Goal: Find contact information: Obtain details needed to contact an individual or organization

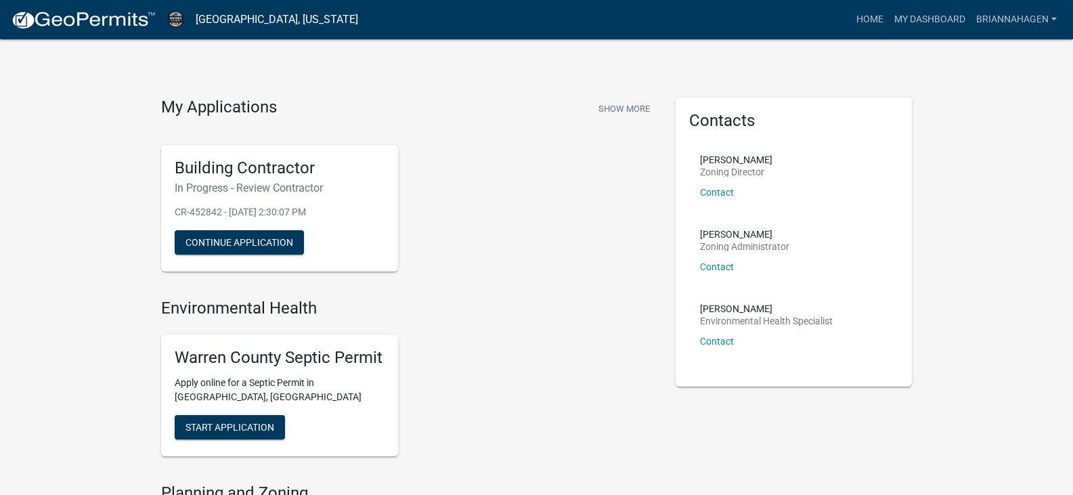
click at [79, 251] on div "My Applications Show More Building Contractor In Progress - Review Contractor C…" at bounding box center [536, 437] width 1073 height 874
click at [97, 208] on div "My Applications Show More Building Contractor In Progress - Review Contractor C…" at bounding box center [536, 437] width 1073 height 874
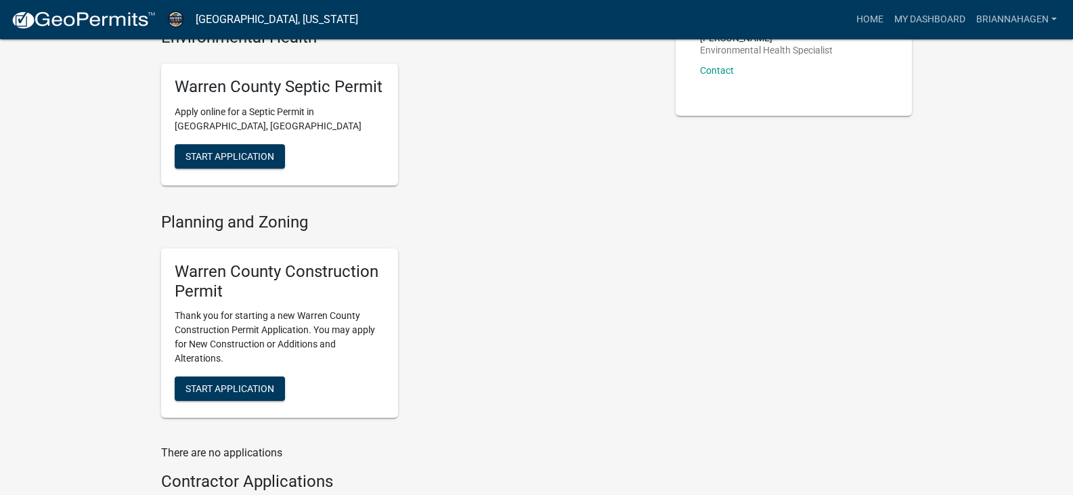
click at [184, 227] on h4 "Planning and Zoning" at bounding box center [408, 223] width 494 height 20
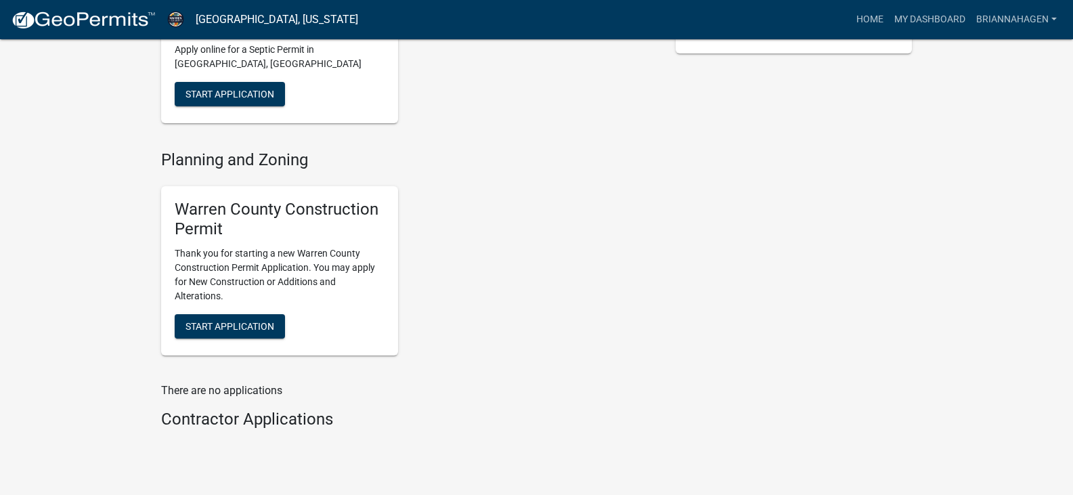
scroll to position [339, 0]
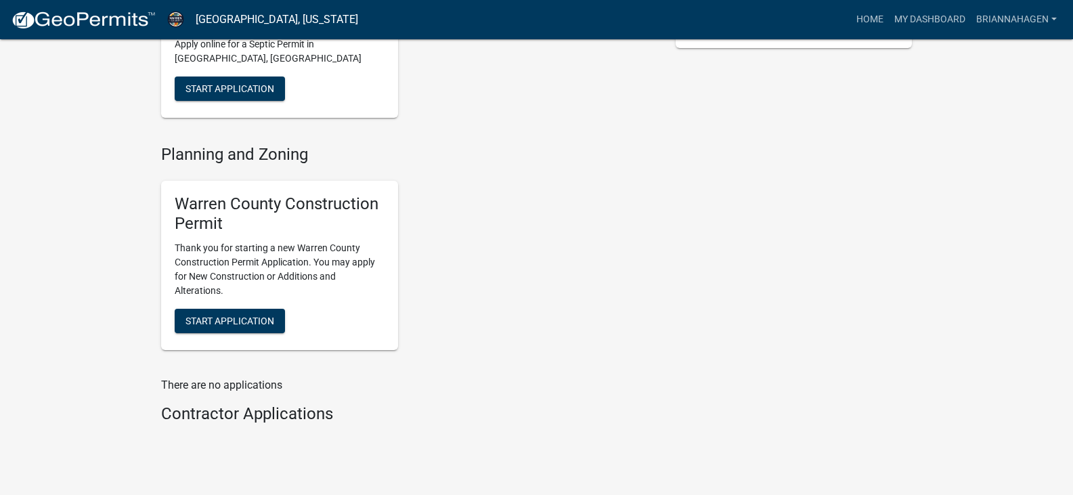
click at [209, 335] on div "Warren County Construction Permit Thank you for starting a new Warren County Co…" at bounding box center [279, 266] width 237 height 170
click at [217, 326] on span "Start Application" at bounding box center [230, 321] width 89 height 11
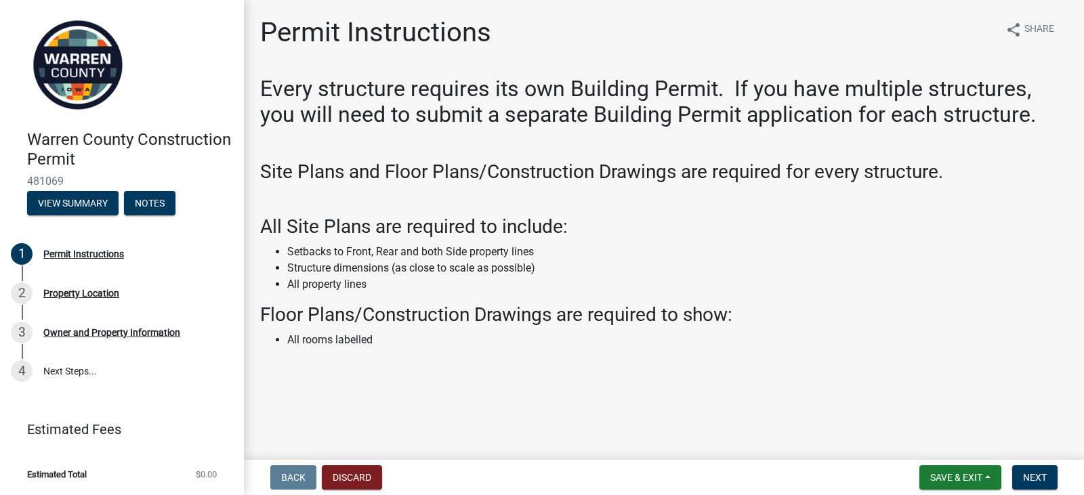
click at [351, 233] on h3 "All Site Plans are required to include:" at bounding box center [663, 226] width 807 height 23
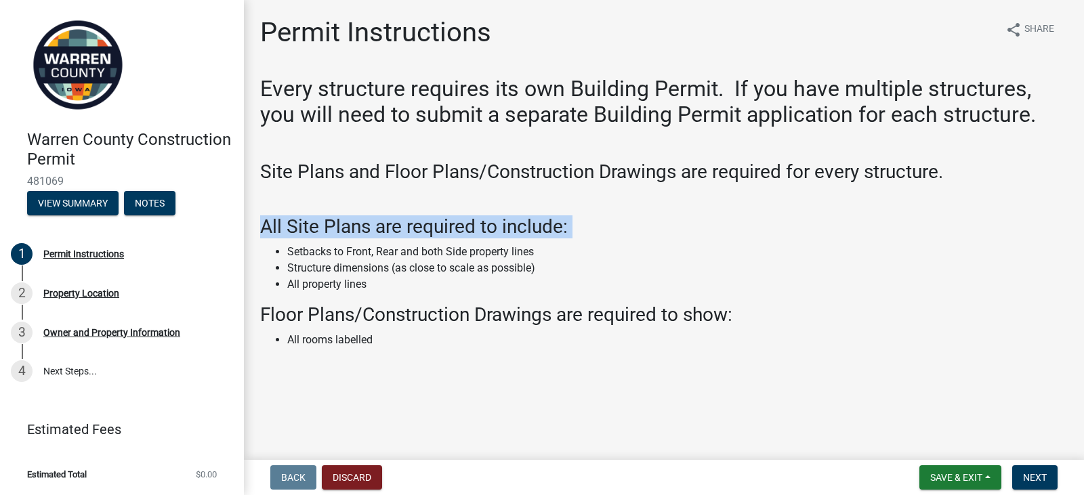
click at [351, 233] on h3 "All Site Plans are required to include:" at bounding box center [663, 226] width 807 height 23
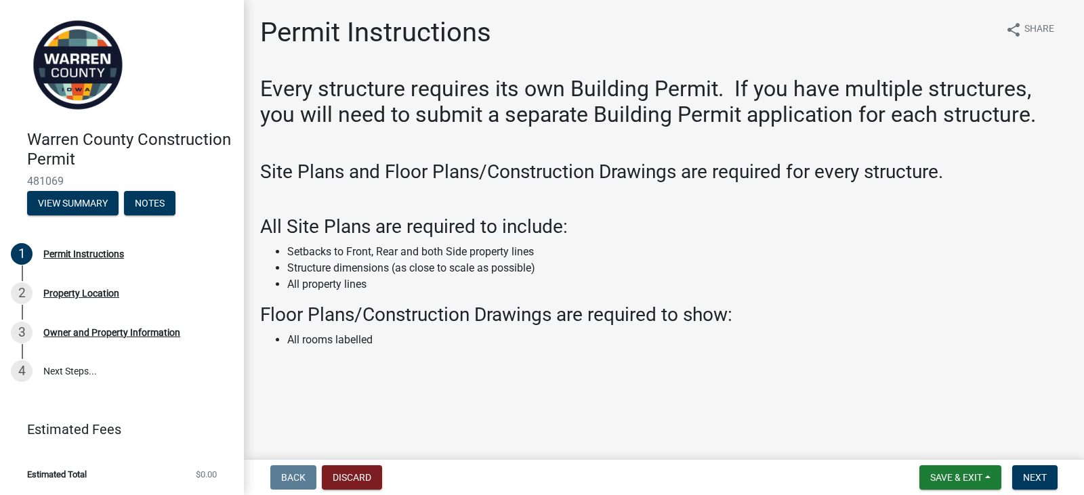
click at [339, 253] on li "Setbacks to Front, Rear and both Side property lines" at bounding box center [677, 252] width 780 height 16
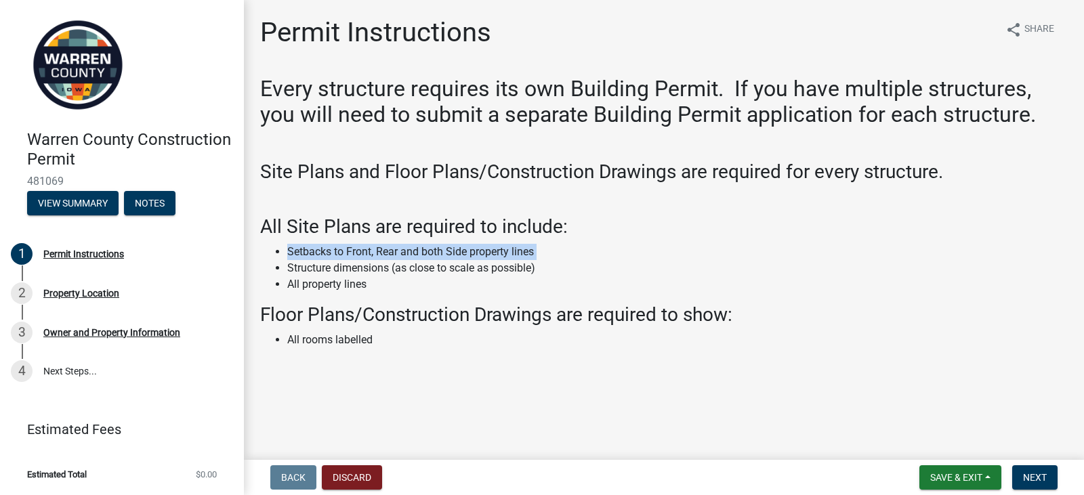
click at [339, 253] on li "Setbacks to Front, Rear and both Side property lines" at bounding box center [677, 252] width 780 height 16
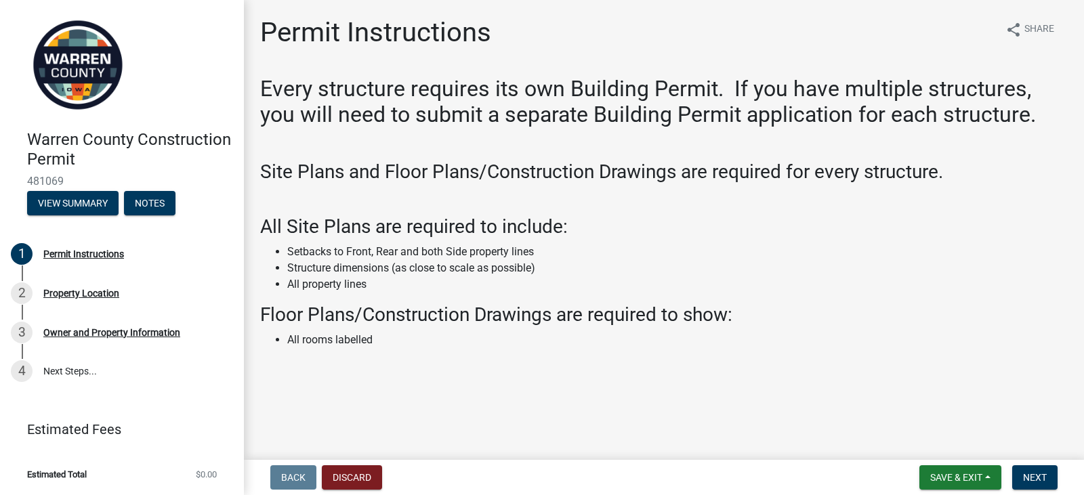
click at [396, 227] on h3 "All Site Plans are required to include:" at bounding box center [663, 226] width 807 height 23
click at [360, 257] on li "Setbacks to Front, Rear and both Side property lines" at bounding box center [677, 252] width 780 height 16
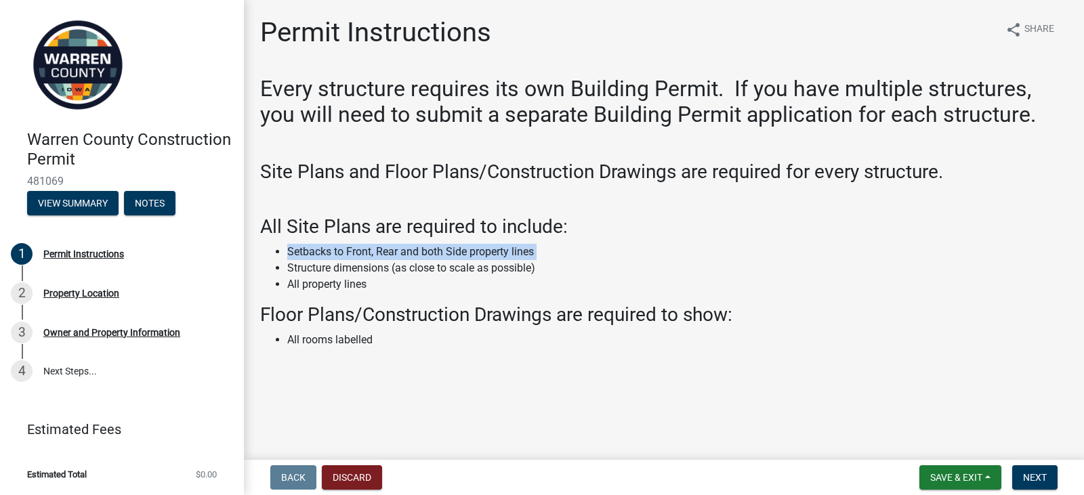
click at [360, 257] on li "Setbacks to Front, Rear and both Side property lines" at bounding box center [677, 252] width 780 height 16
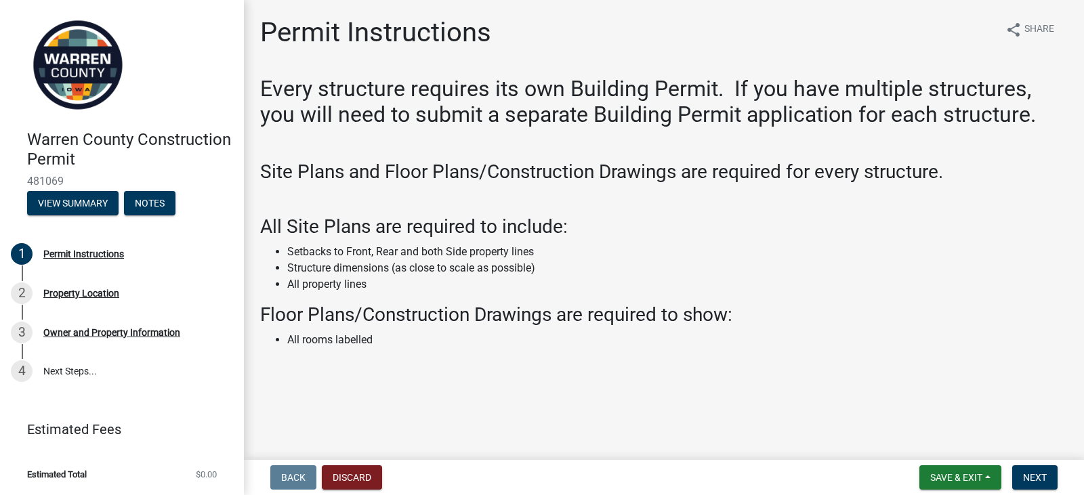
click at [391, 227] on h3 "All Site Plans are required to include:" at bounding box center [663, 226] width 807 height 23
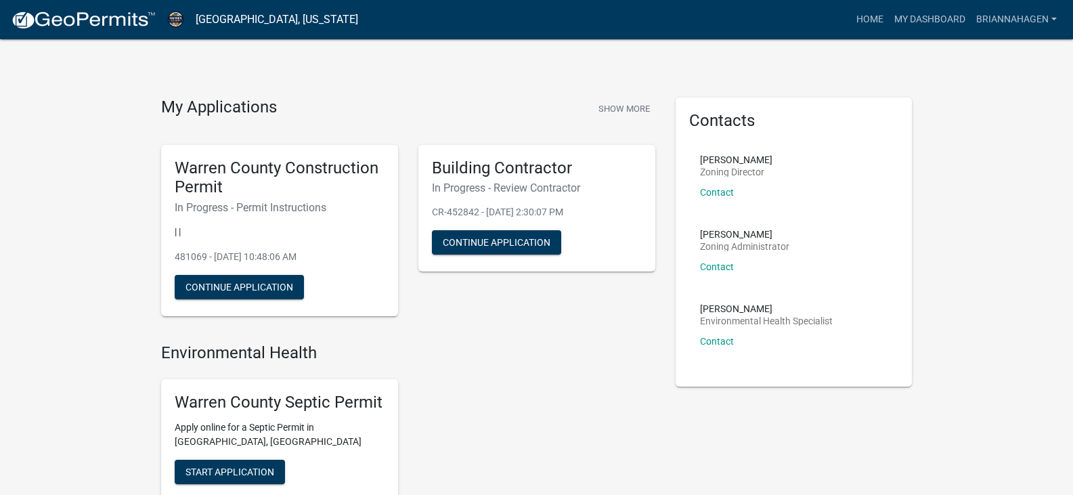
click at [1033, 123] on div "My Applications Show More Warren County Construction Permit In Progress - Permi…" at bounding box center [536, 459] width 1073 height 918
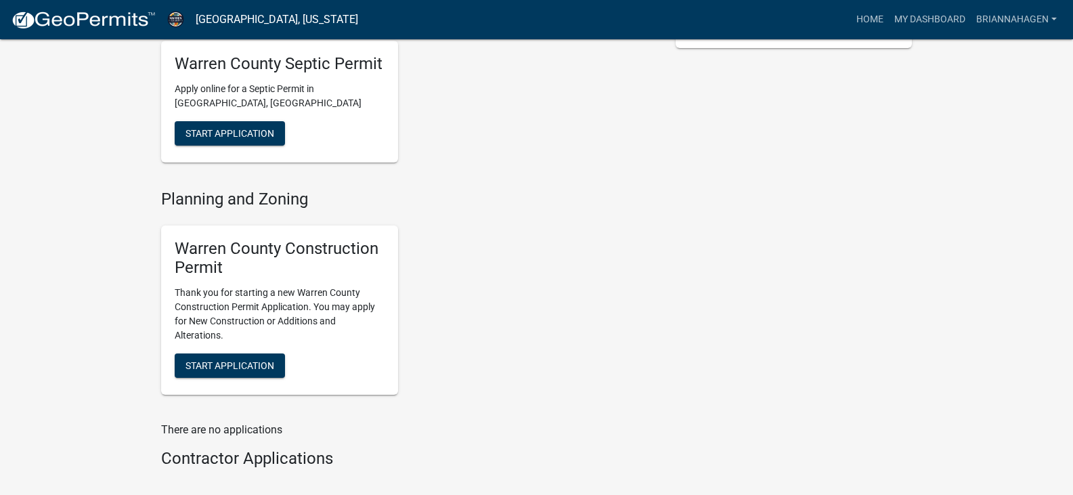
scroll to position [423, 0]
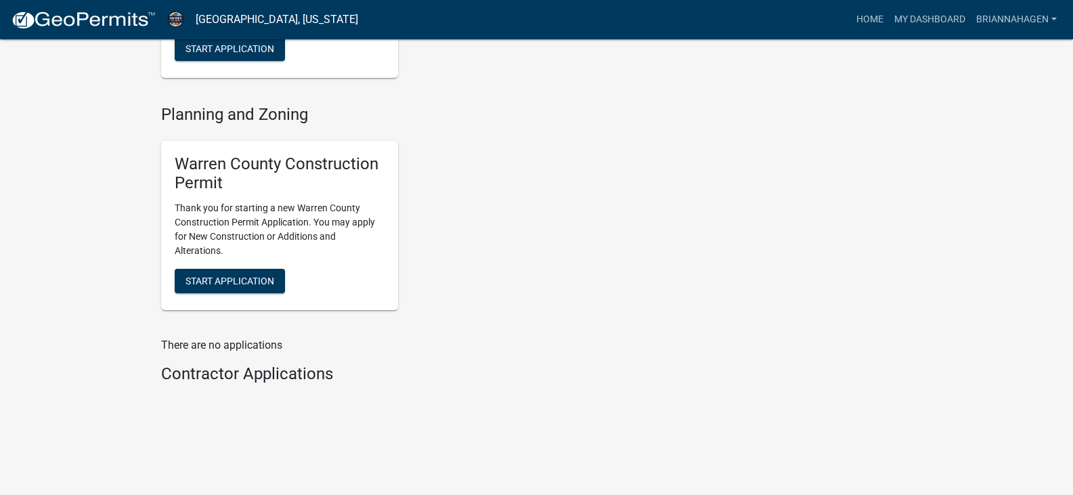
click at [298, 368] on h4 "Contractor Applications" at bounding box center [408, 374] width 494 height 20
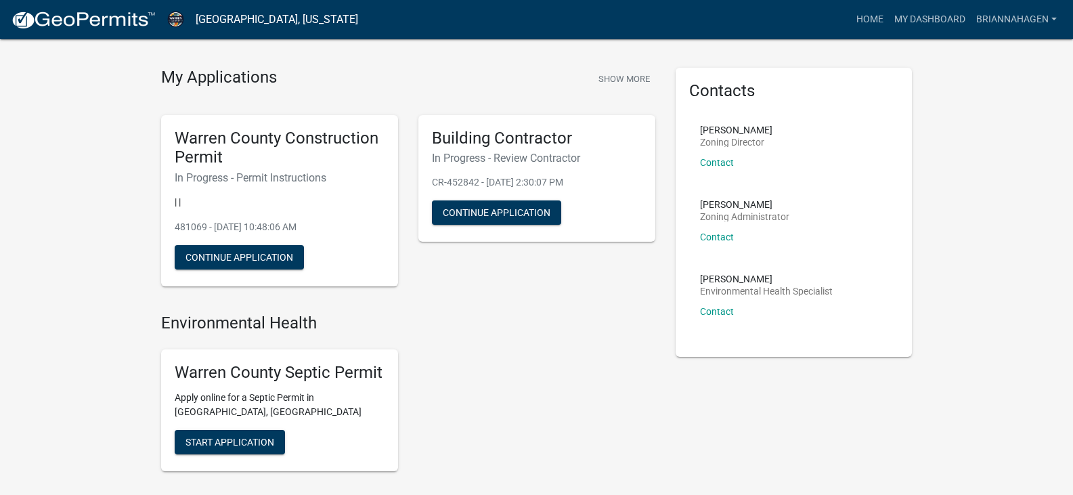
scroll to position [0, 0]
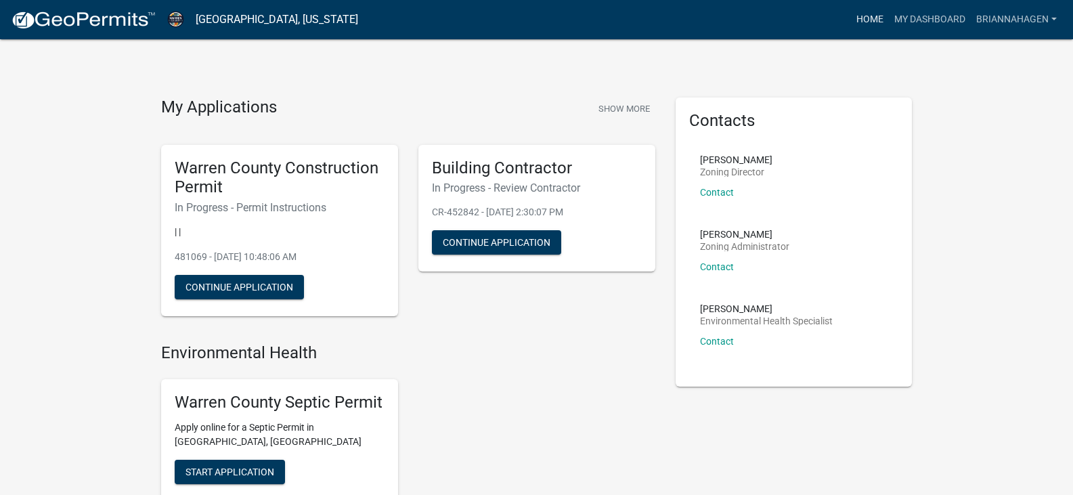
click at [880, 20] on link "Home" at bounding box center [870, 20] width 38 height 26
click at [58, 211] on div "My Applications Show More Warren County Construction Permit In Progress - Permi…" at bounding box center [536, 459] width 1073 height 918
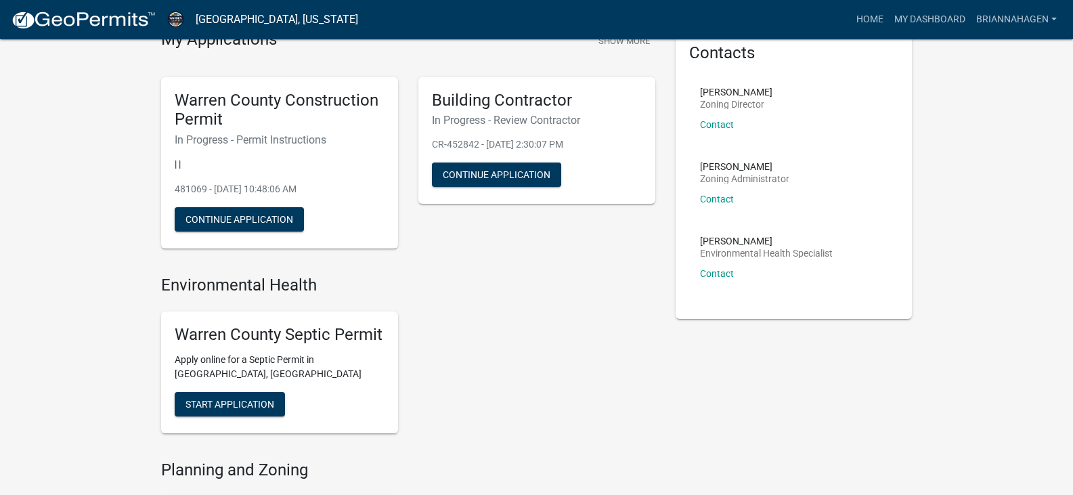
drag, startPoint x: 130, startPoint y: 165, endPoint x: 110, endPoint y: 180, distance: 24.7
click at [119, 179] on div "My Applications Show More Warren County Construction Permit In Progress - Permi…" at bounding box center [536, 391] width 1073 height 918
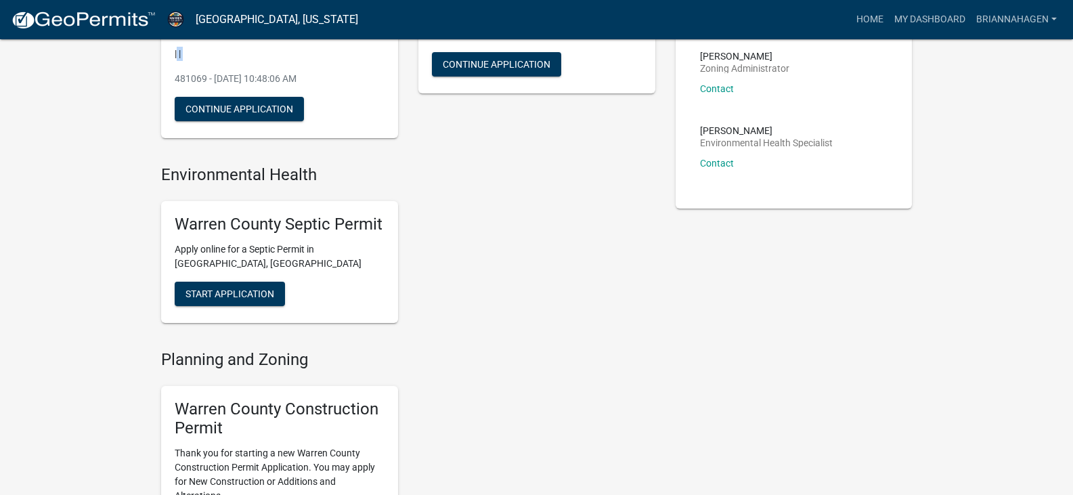
scroll to position [406, 0]
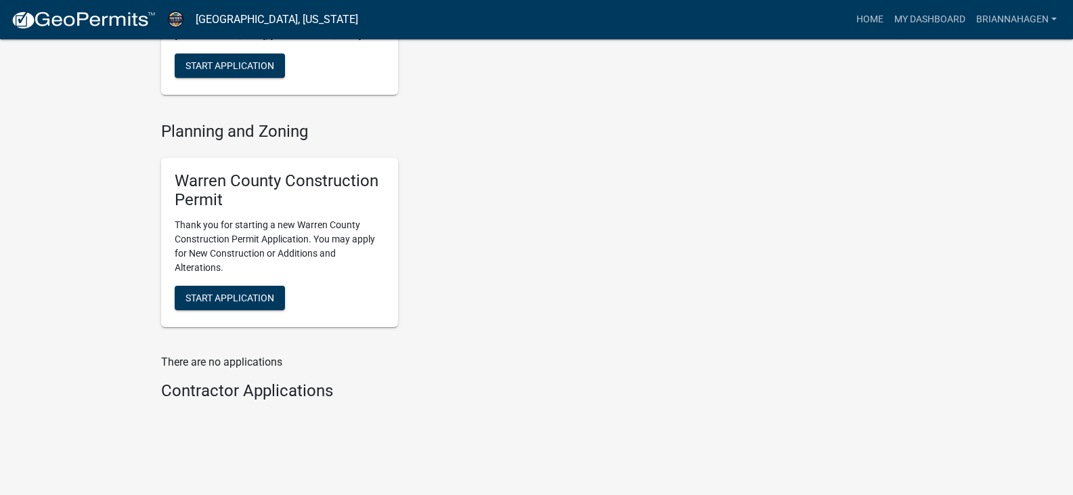
click at [114, 171] on div "My Applications Show More Warren County Construction Permit In Progress - Permi…" at bounding box center [536, 53] width 1073 height 918
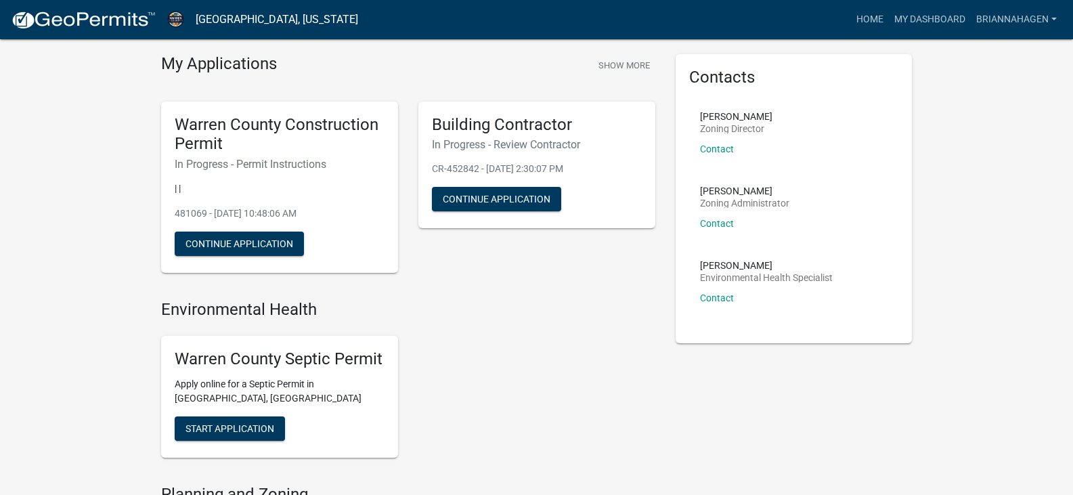
scroll to position [0, 0]
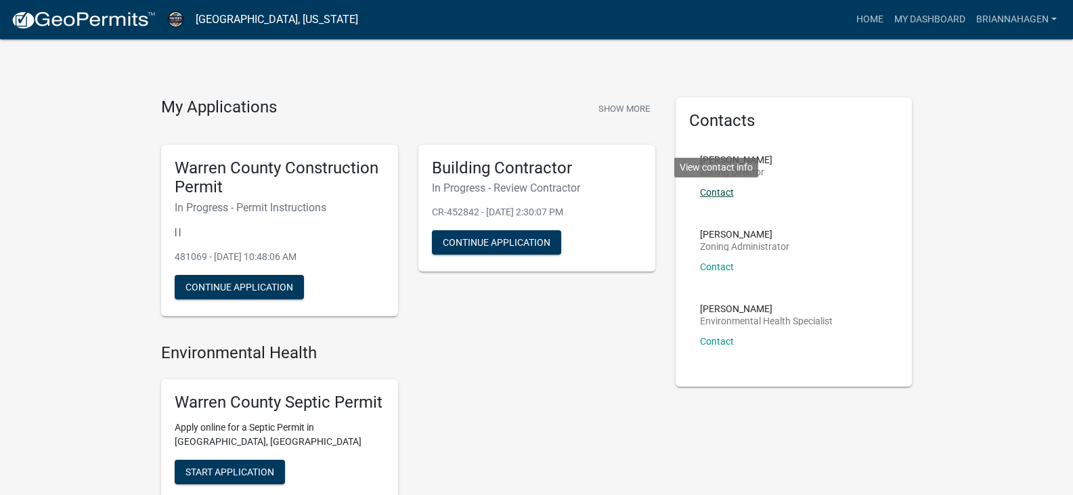
click at [729, 188] on link "Contact" at bounding box center [717, 192] width 34 height 11
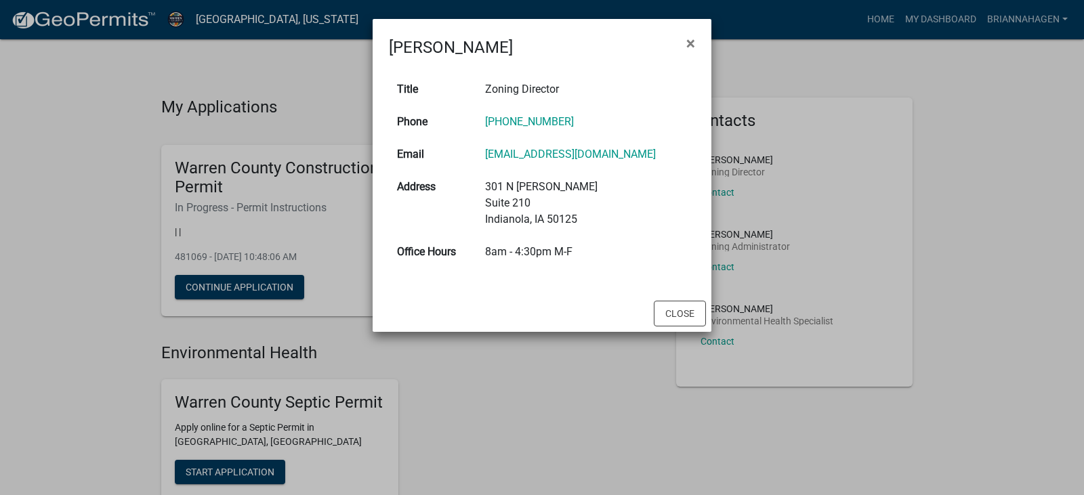
click at [623, 114] on td "515-690-9160" at bounding box center [586, 122] width 218 height 33
click at [690, 46] on span "×" at bounding box center [690, 43] width 9 height 19
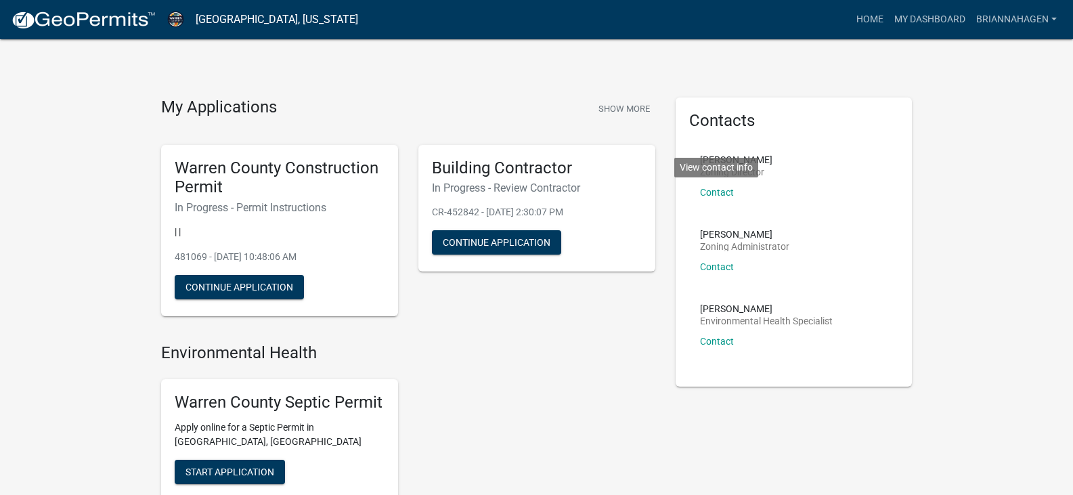
click at [727, 260] on div "Becky Schultz Zoning Administrator Contact" at bounding box center [744, 256] width 89 height 53
click at [723, 264] on link "Contact" at bounding box center [717, 266] width 34 height 11
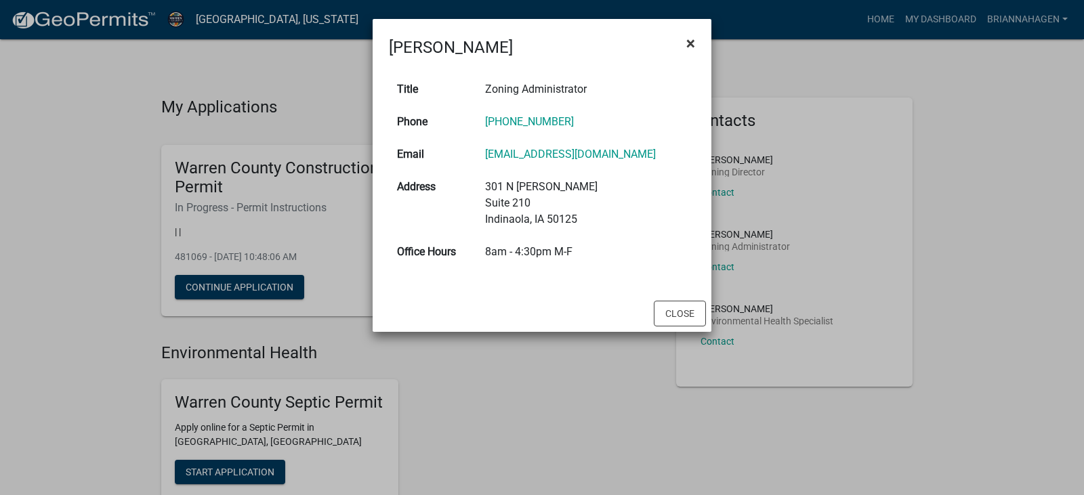
click at [691, 40] on span "×" at bounding box center [690, 43] width 9 height 19
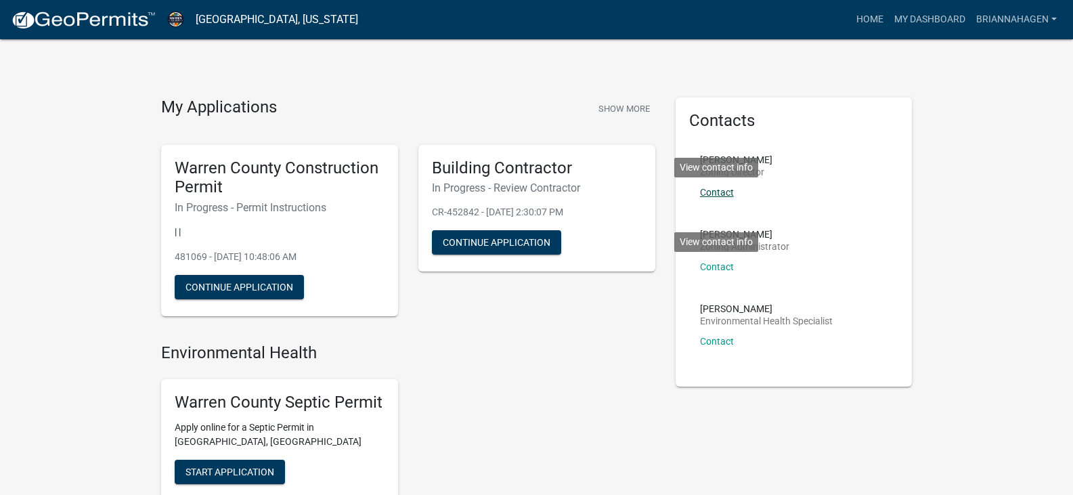
click at [712, 190] on link "Contact" at bounding box center [717, 192] width 34 height 11
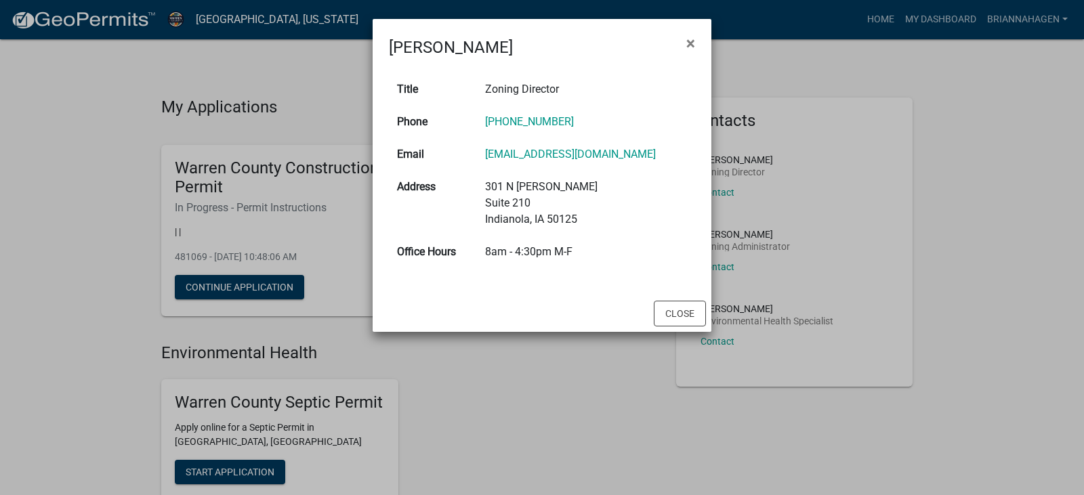
click at [625, 114] on td "515-690-9160" at bounding box center [586, 122] width 218 height 33
click at [687, 47] on span "×" at bounding box center [690, 43] width 9 height 19
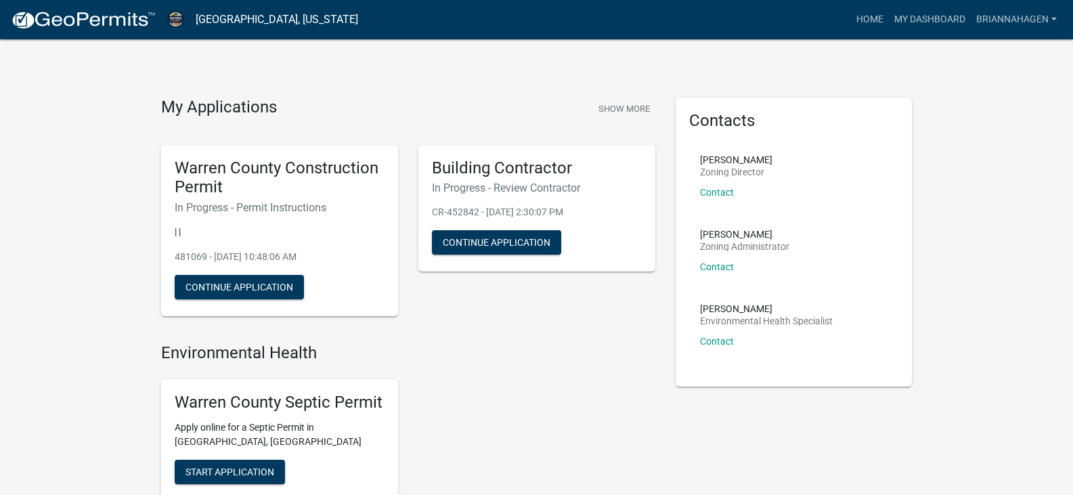
click at [452, 362] on h4 "Environmental Health" at bounding box center [408, 353] width 494 height 20
